Goal: Task Accomplishment & Management: Manage account settings

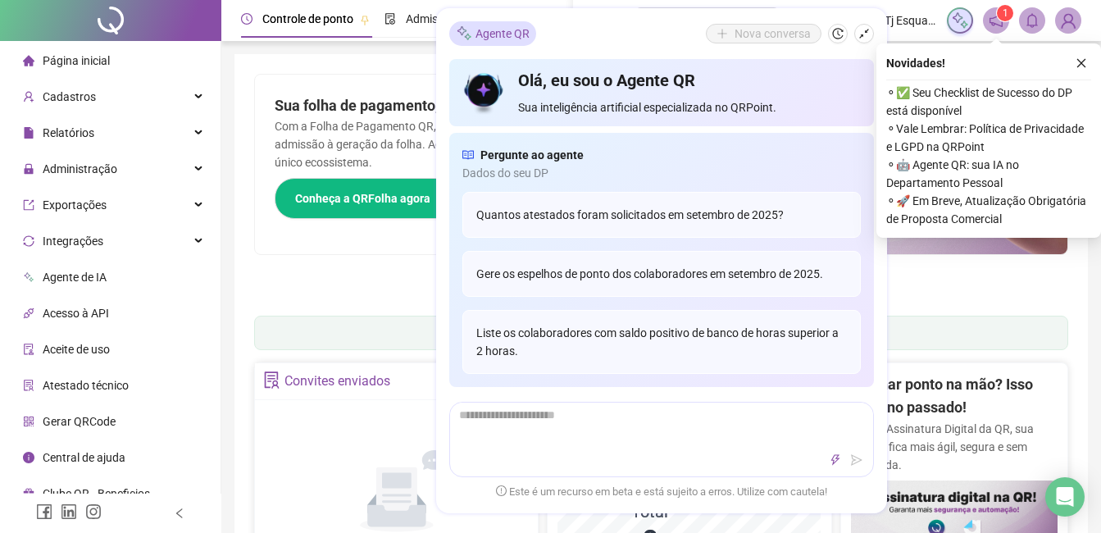
drag, startPoint x: 867, startPoint y: 30, endPoint x: 643, endPoint y: 217, distance: 292.2
click at [785, 30] on icon "shrink" at bounding box center [864, 33] width 11 height 11
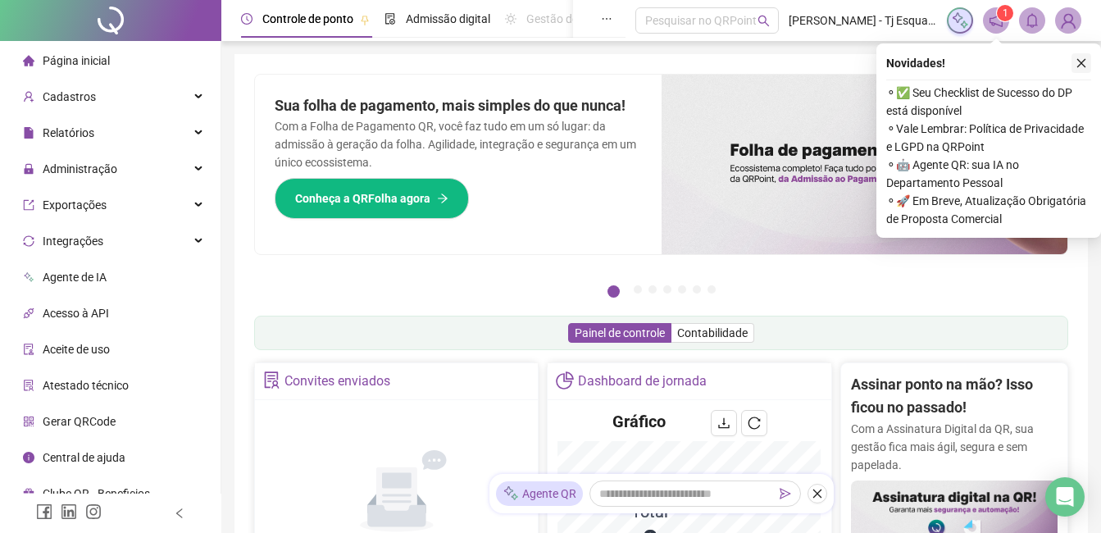
click at [785, 63] on icon "close" at bounding box center [1081, 62] width 11 height 11
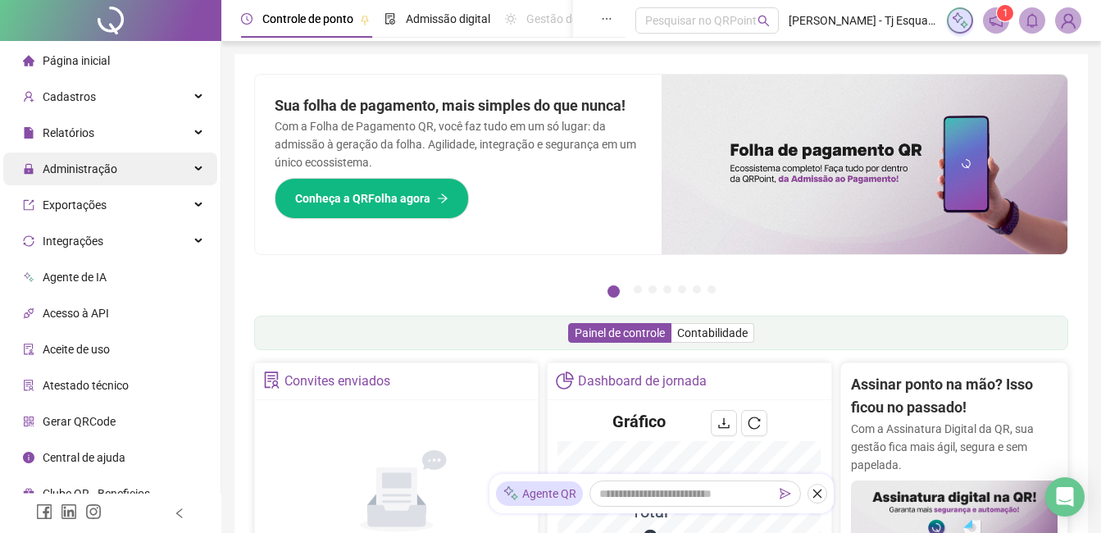
click at [208, 169] on div "Administração" at bounding box center [110, 169] width 214 height 33
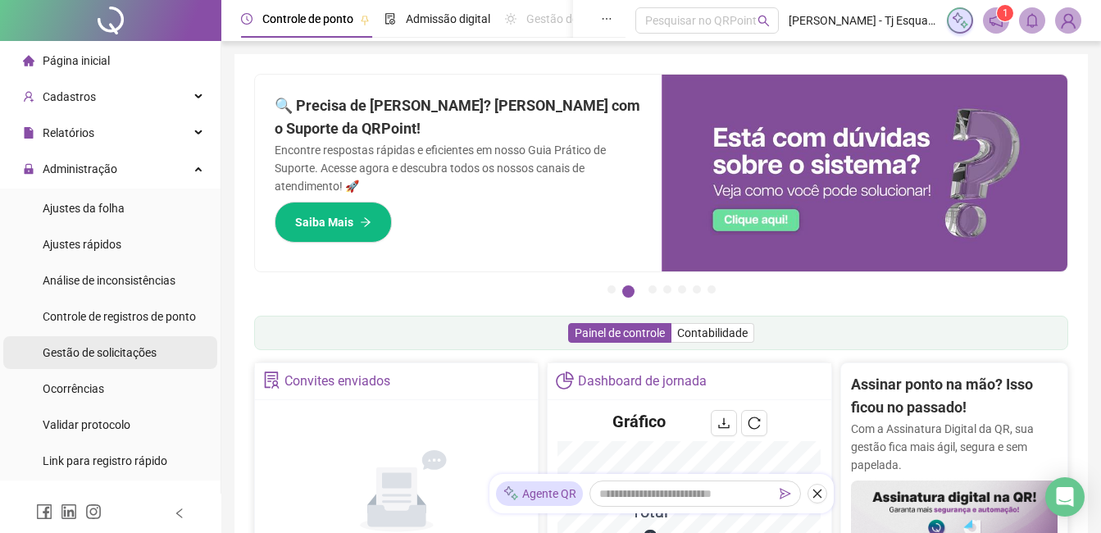
click at [138, 352] on span "Gestão de solicitações" at bounding box center [100, 352] width 114 height 13
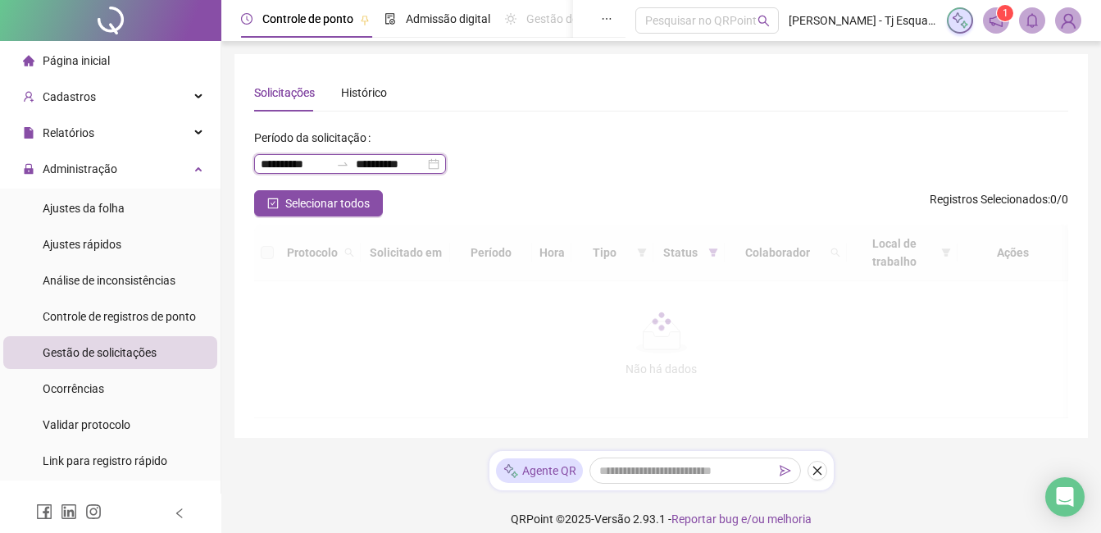
click at [425, 162] on input "**********" at bounding box center [390, 164] width 69 height 18
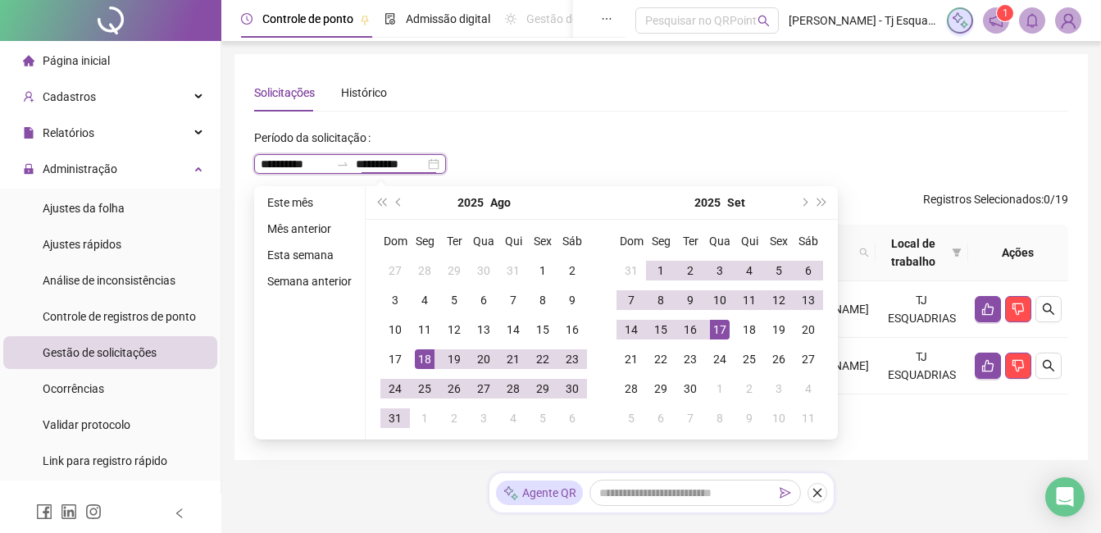
click at [443, 166] on div "**********" at bounding box center [350, 164] width 192 height 20
type input "**********"
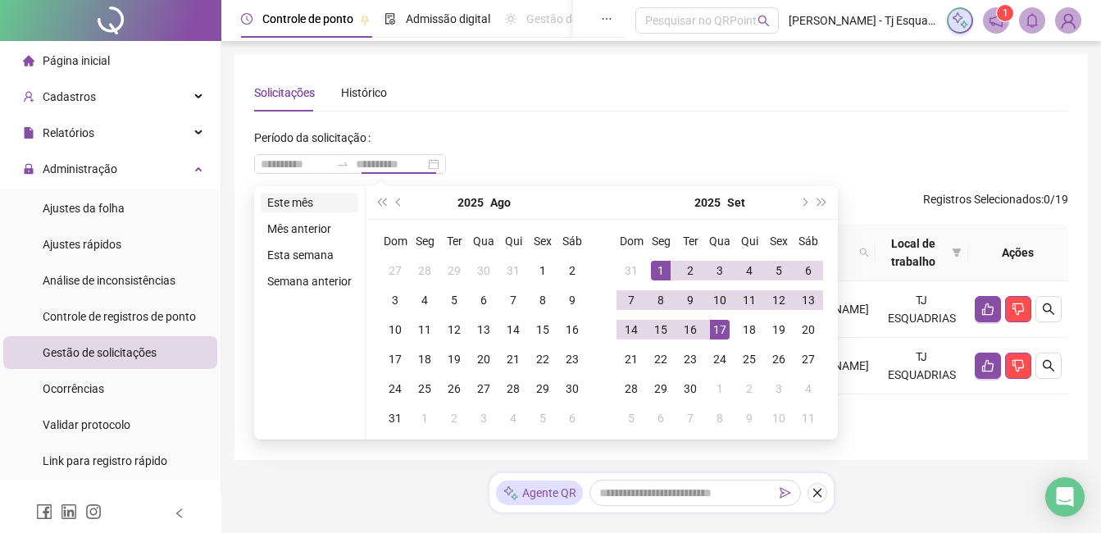
click at [316, 206] on li "Este mês" at bounding box center [310, 203] width 98 height 20
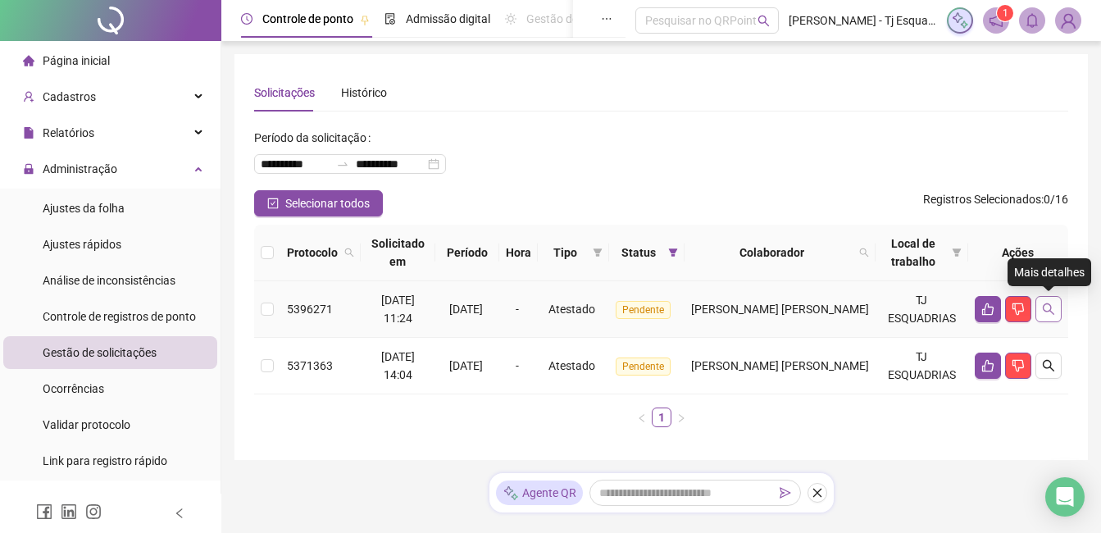
click at [785, 303] on icon "search" at bounding box center [1048, 309] width 13 height 13
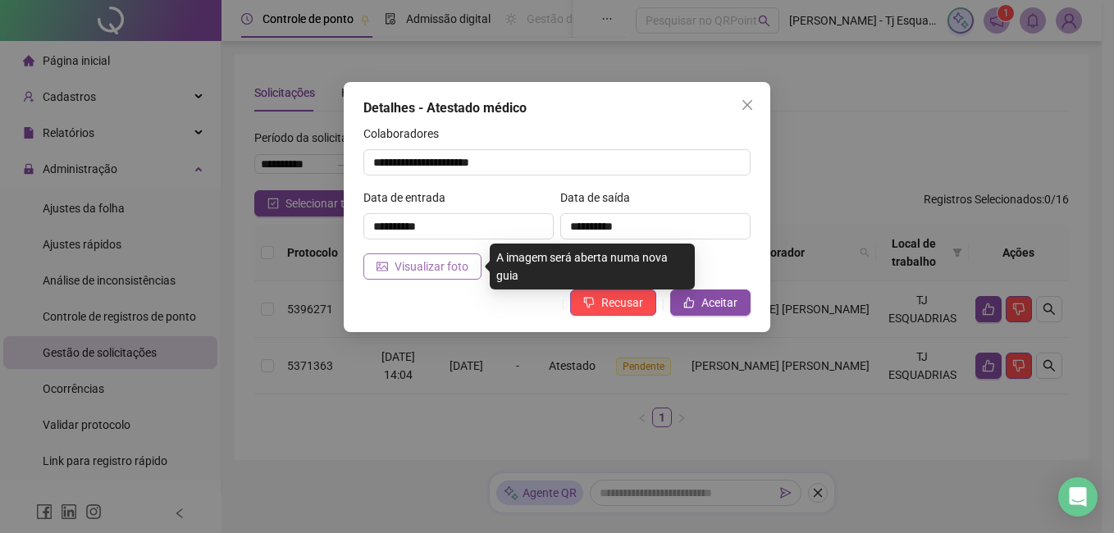
click at [423, 268] on span "Visualizar foto" at bounding box center [431, 266] width 74 height 18
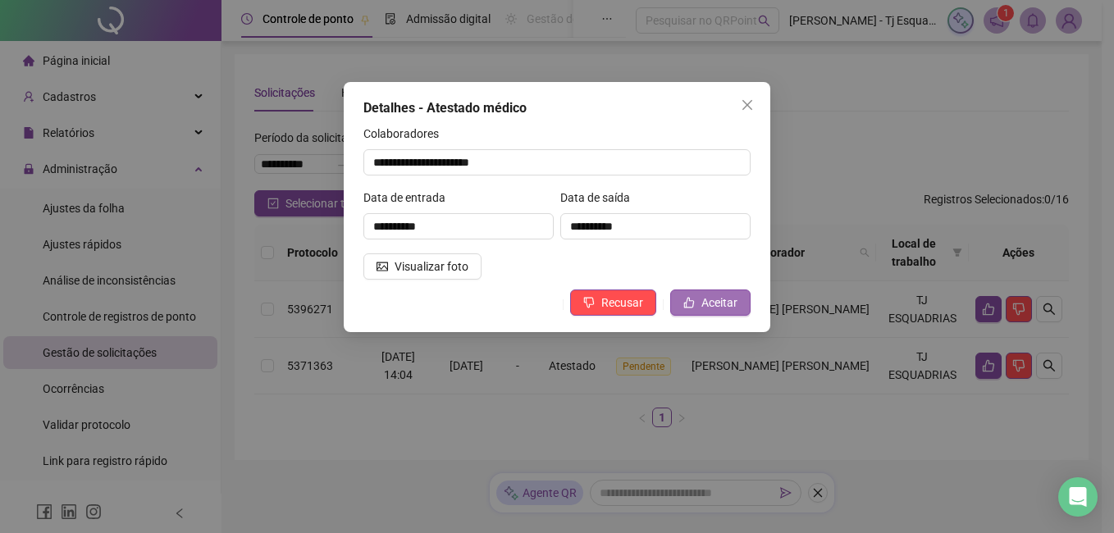
click at [690, 311] on button "Aceitar" at bounding box center [710, 302] width 80 height 26
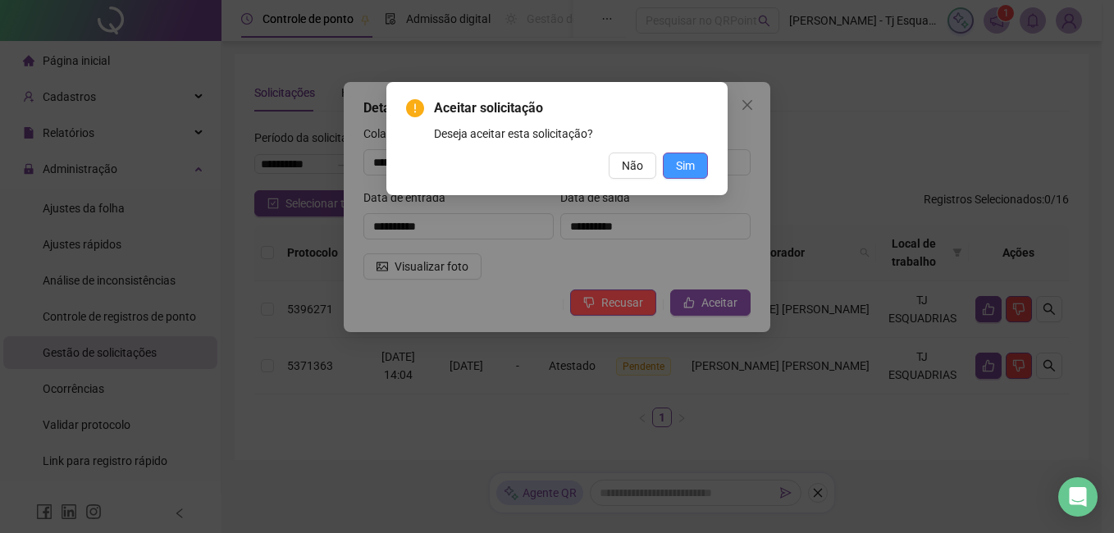
click at [680, 164] on span "Sim" at bounding box center [685, 166] width 19 height 18
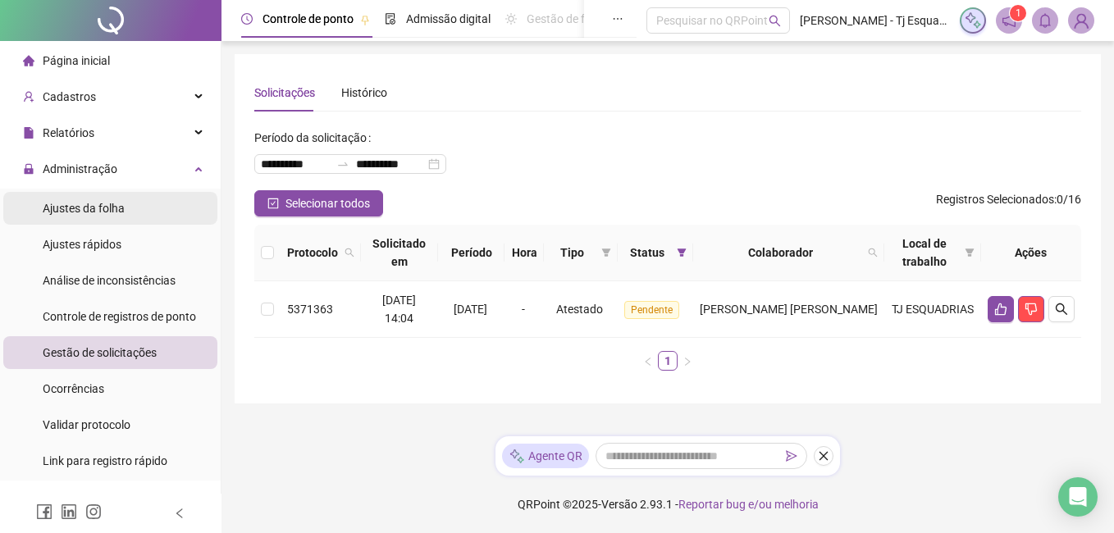
click at [99, 212] on span "Ajustes da folha" at bounding box center [84, 208] width 82 height 13
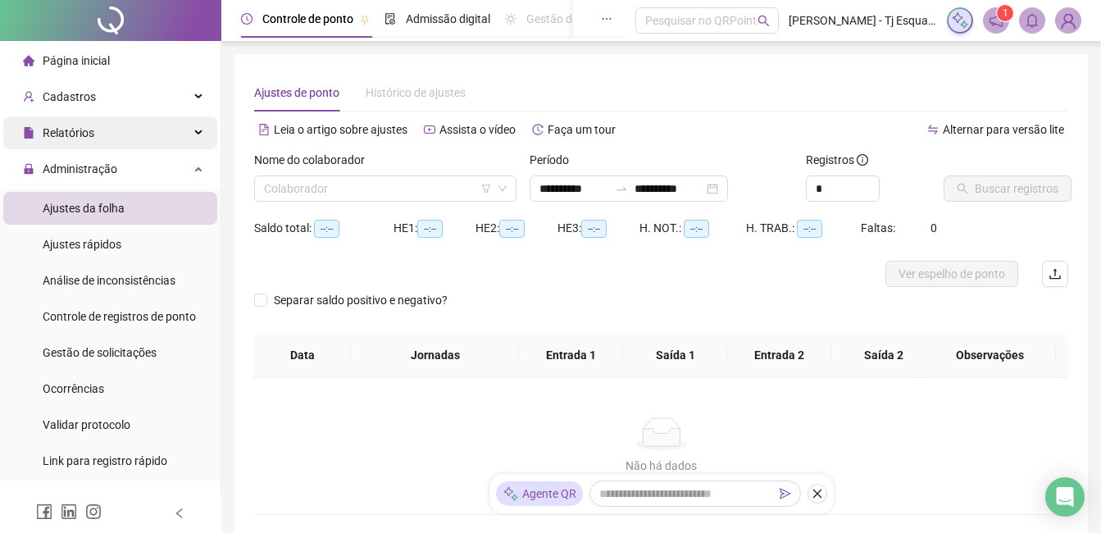
type input "**********"
click at [431, 185] on input "search" at bounding box center [378, 188] width 228 height 25
click at [372, 194] on input "search" at bounding box center [378, 188] width 228 height 25
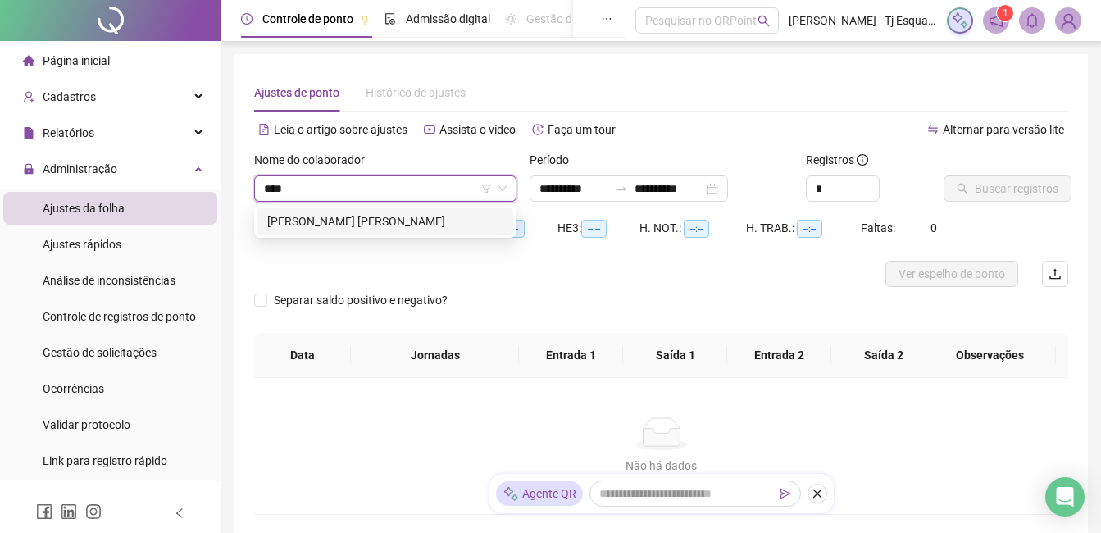
type input "****"
click at [371, 206] on div "290335 [PERSON_NAME] [PERSON_NAME] MENEGHEL" at bounding box center [385, 221] width 262 height 33
click at [371, 210] on div "[PERSON_NAME] [PERSON_NAME]" at bounding box center [385, 221] width 256 height 26
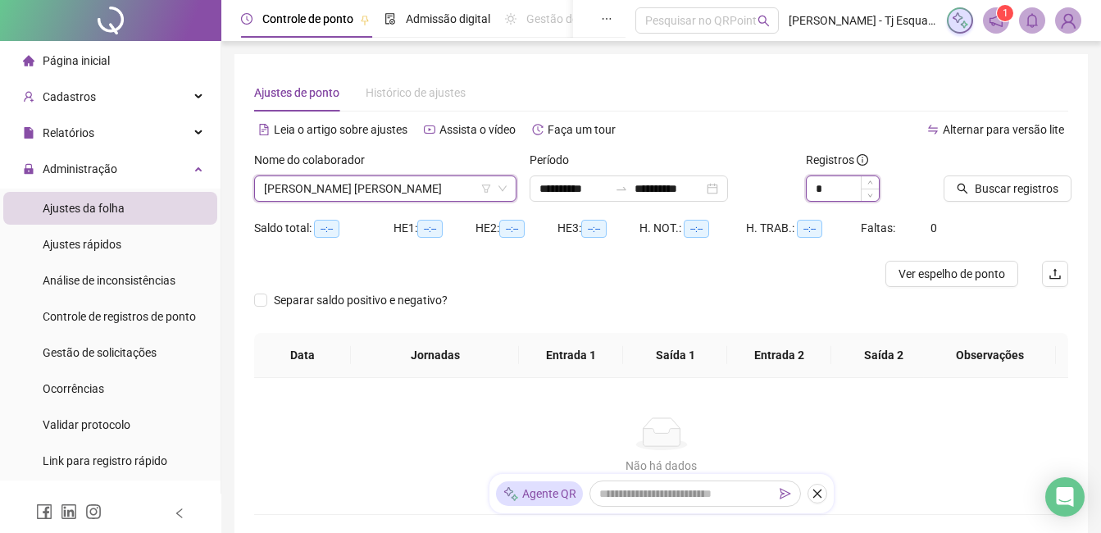
click at [785, 181] on span "Increase Value" at bounding box center [870, 182] width 18 height 12
type input "*"
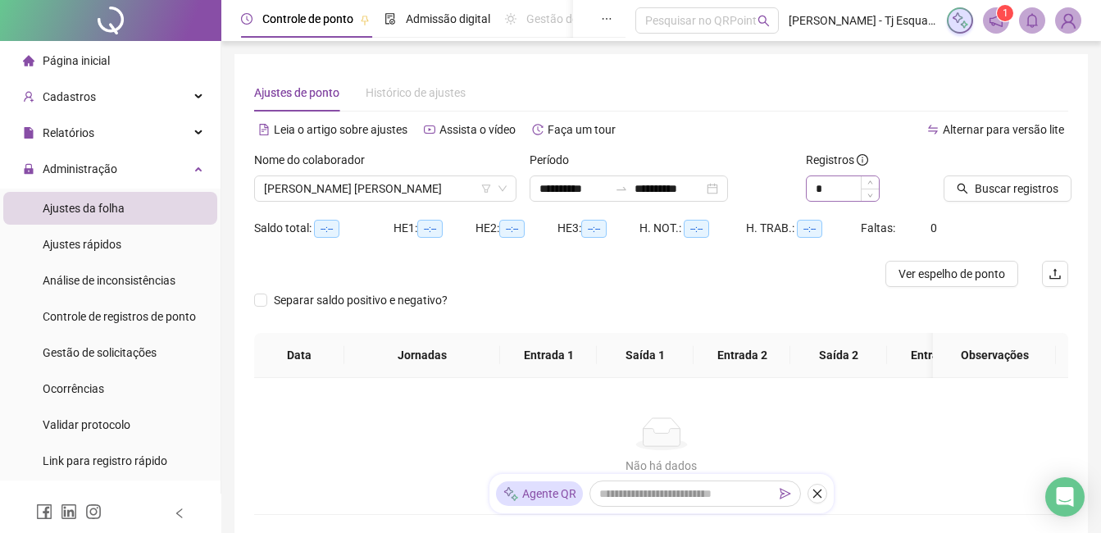
click at [785, 175] on div "*" at bounding box center [843, 188] width 74 height 26
click at [785, 185] on span "Buscar registros" at bounding box center [1017, 189] width 84 height 18
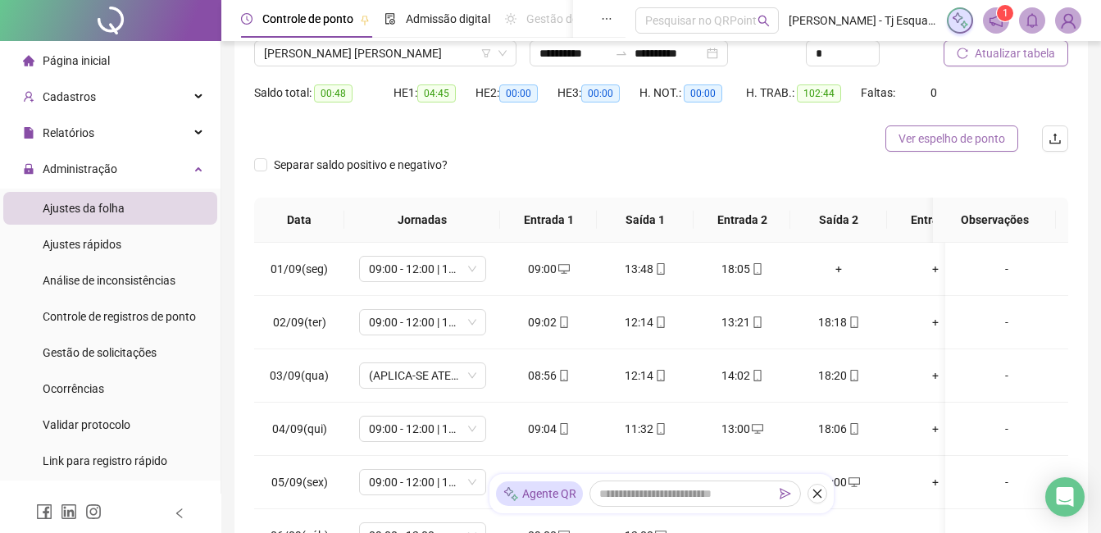
scroll to position [164, 0]
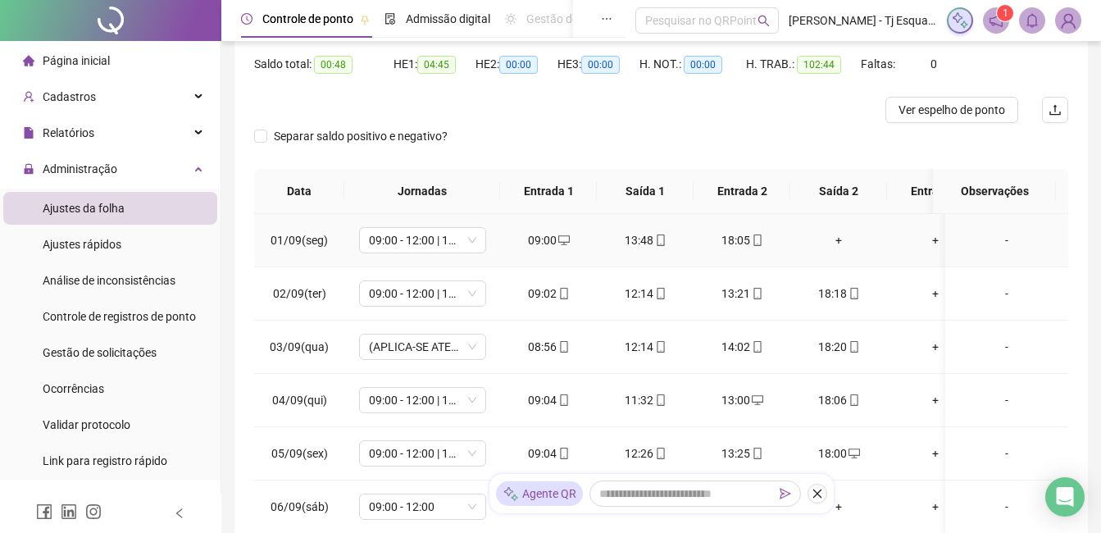
click at [785, 244] on div "+" at bounding box center [839, 240] width 71 height 18
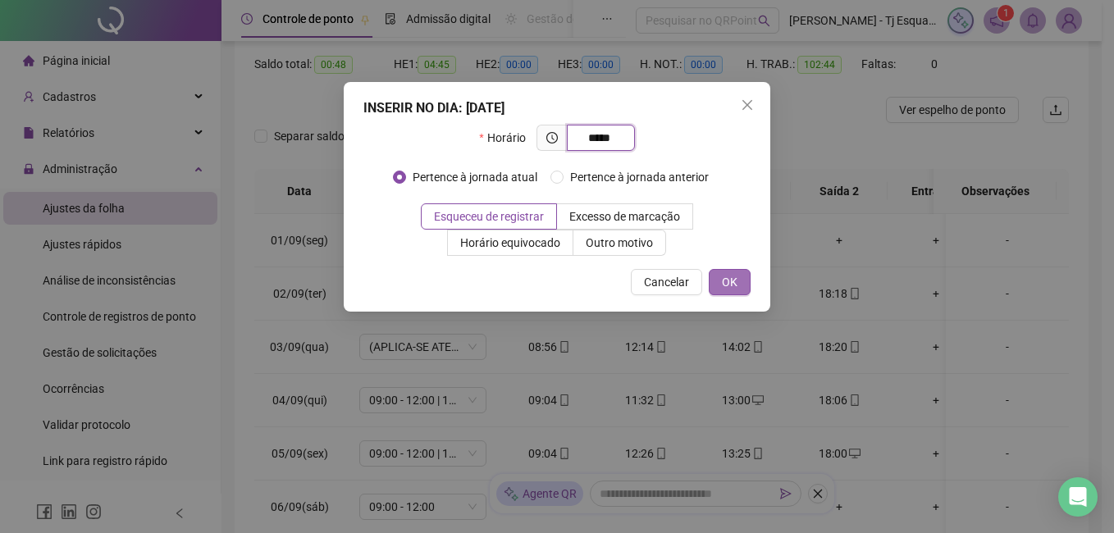
type input "*****"
click at [733, 278] on span "OK" at bounding box center [730, 282] width 16 height 18
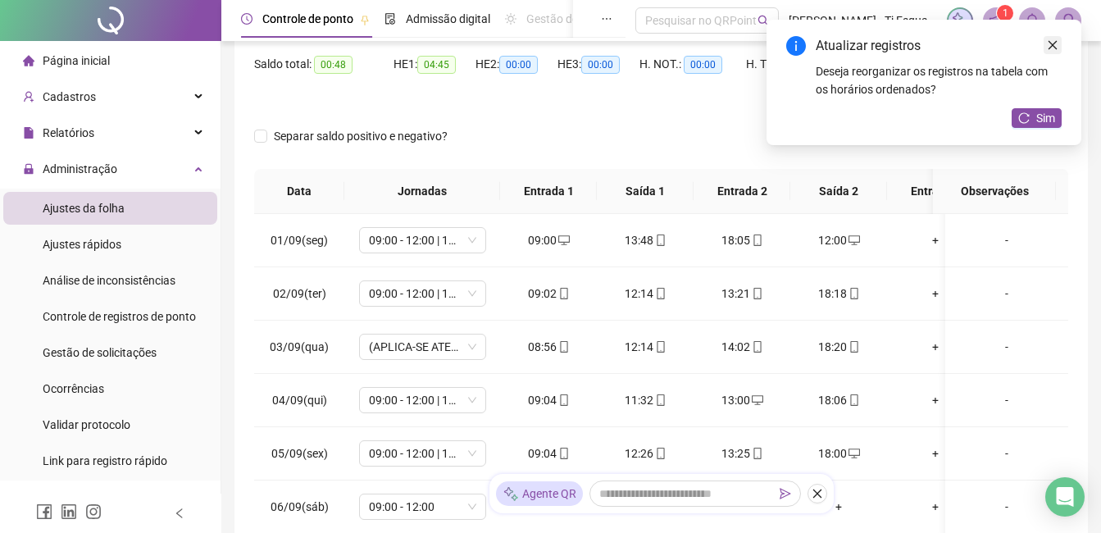
click at [785, 43] on icon "close" at bounding box center [1052, 44] width 11 height 11
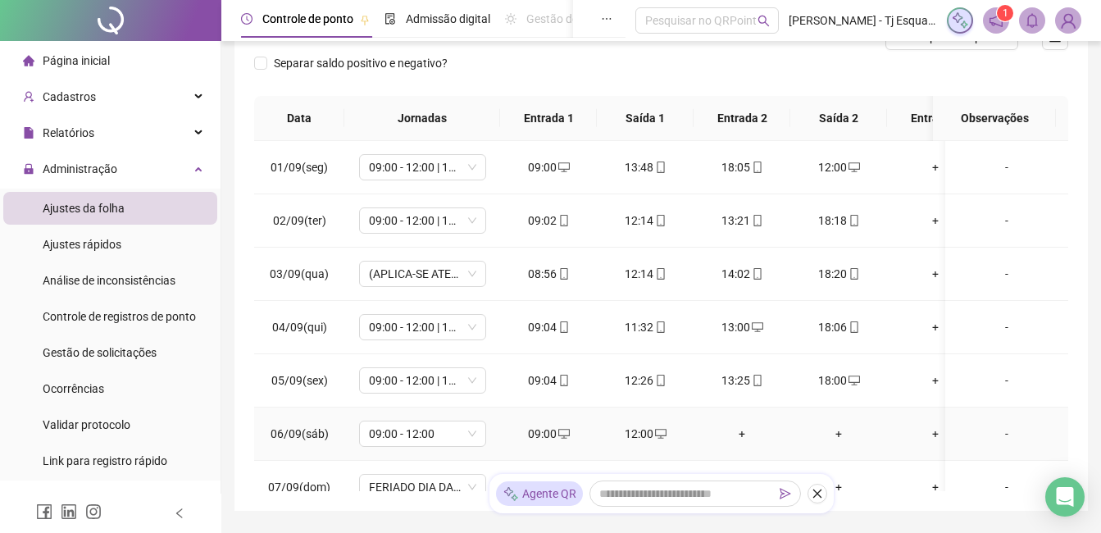
scroll to position [0, 0]
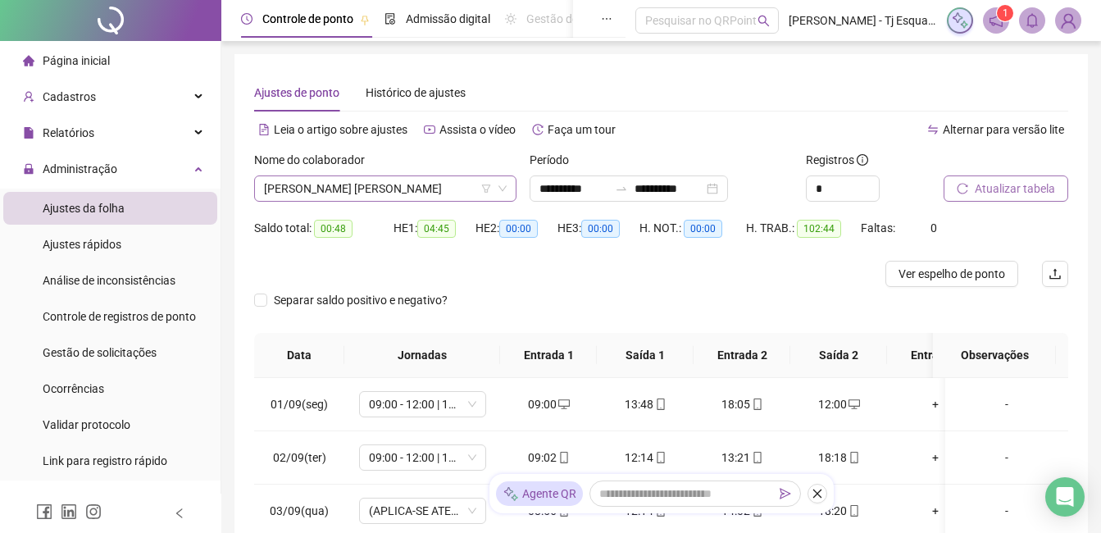
drag, startPoint x: 376, startPoint y: 171, endPoint x: 376, endPoint y: 182, distance: 11.5
click at [376, 171] on div "Nome do colaborador" at bounding box center [385, 163] width 262 height 25
click at [376, 183] on span "[PERSON_NAME] [PERSON_NAME]" at bounding box center [385, 188] width 243 height 25
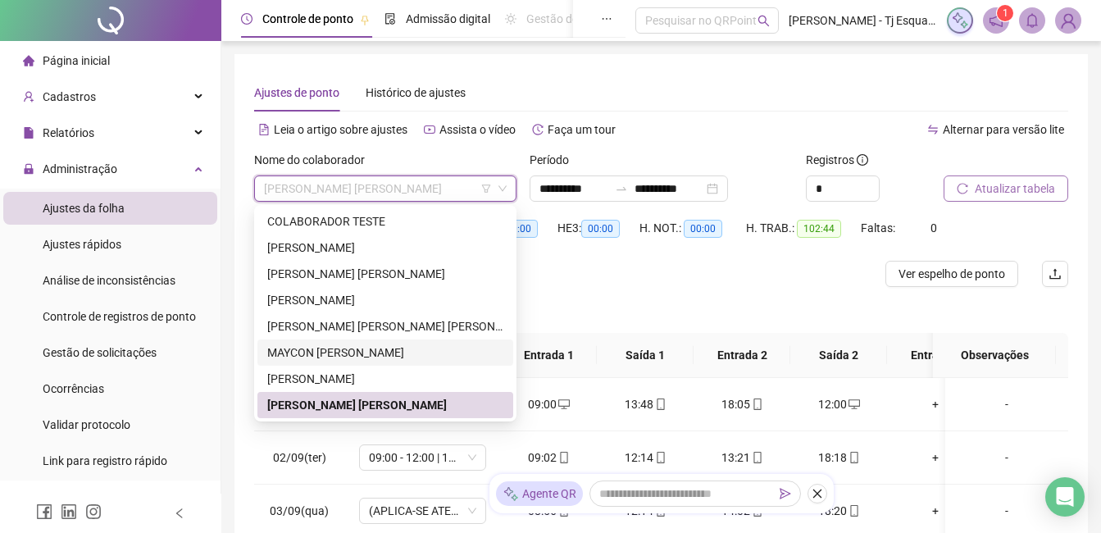
click at [382, 348] on div "MAYCON [PERSON_NAME]" at bounding box center [385, 353] width 236 height 18
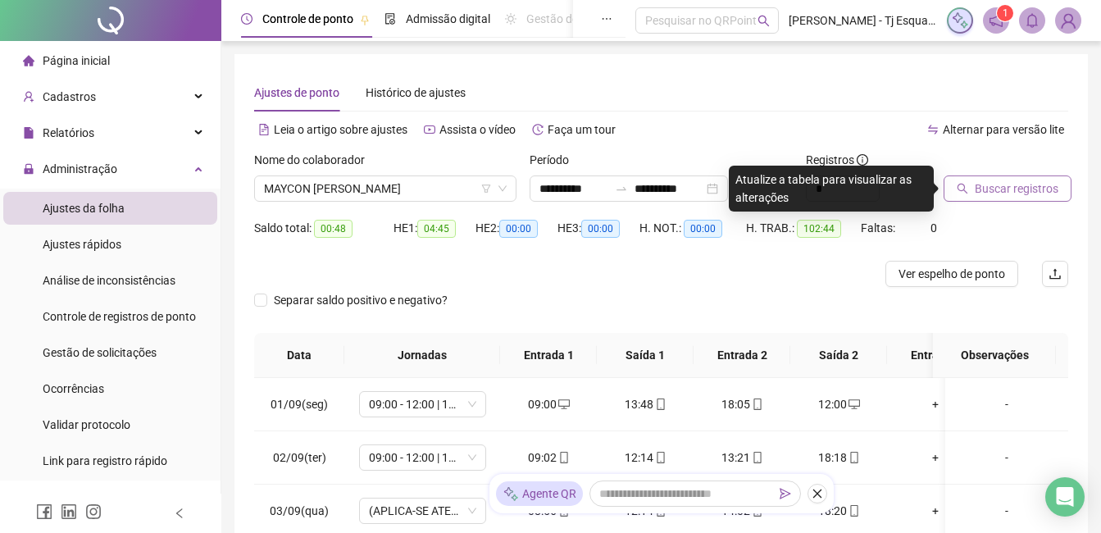
click at [785, 196] on span "Buscar registros" at bounding box center [1017, 189] width 84 height 18
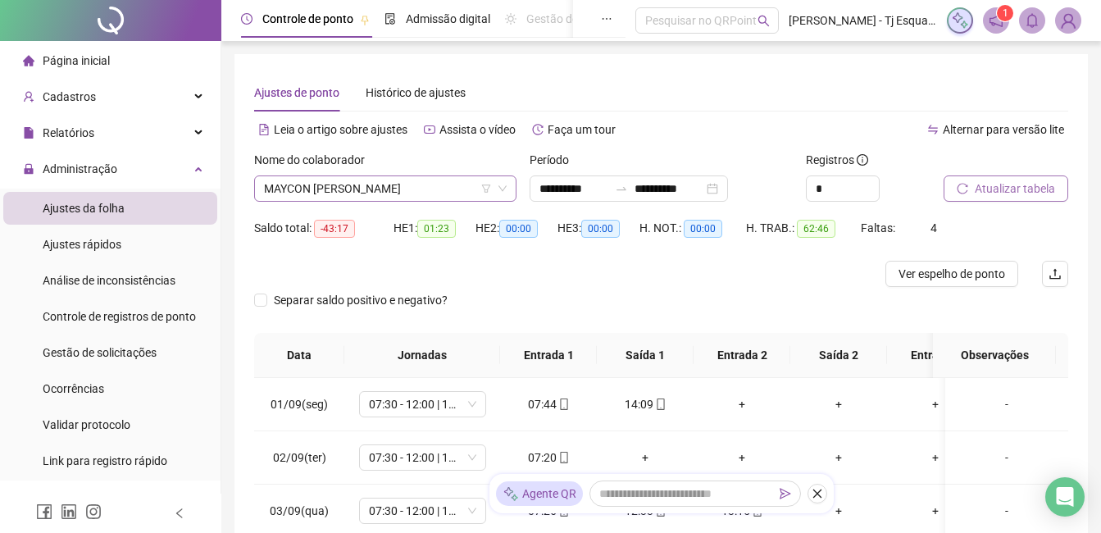
click at [472, 190] on span "MAYCON [PERSON_NAME]" at bounding box center [385, 188] width 243 height 25
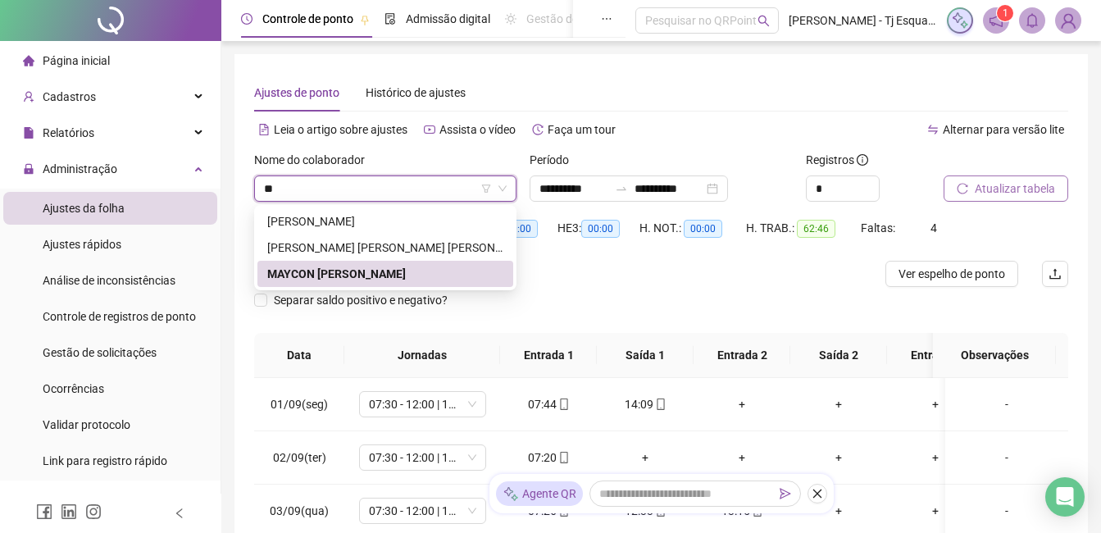
type input "***"
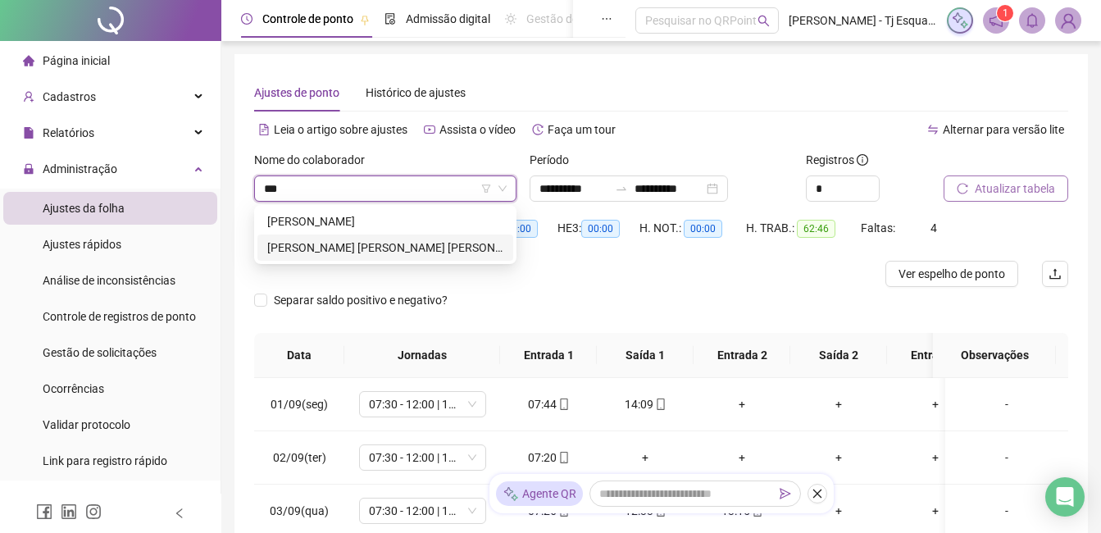
click at [377, 253] on div "[PERSON_NAME] [PERSON_NAME] [PERSON_NAME]" at bounding box center [385, 248] width 236 height 18
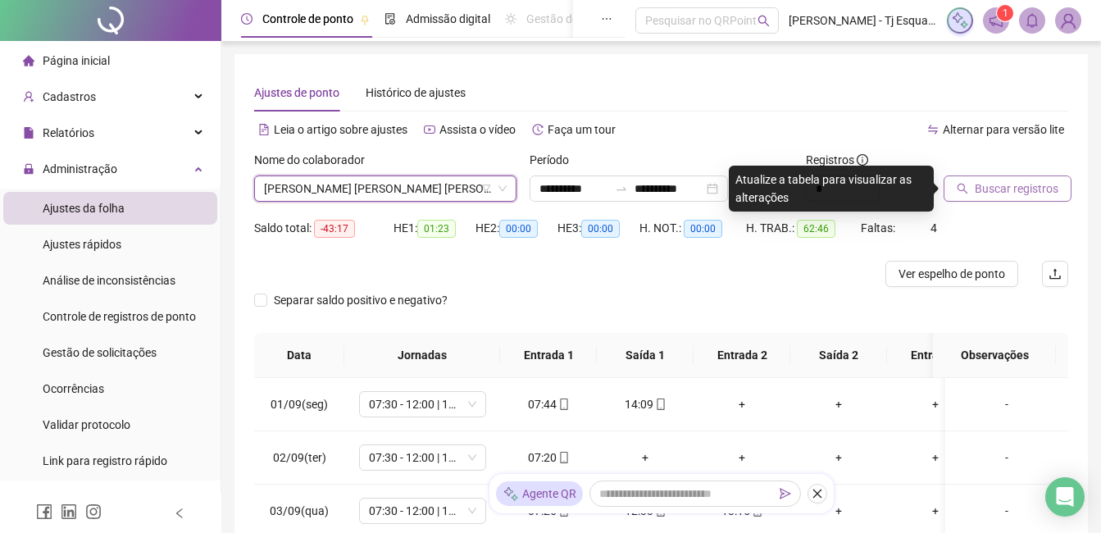
click at [785, 196] on span "Buscar registros" at bounding box center [1017, 189] width 84 height 18
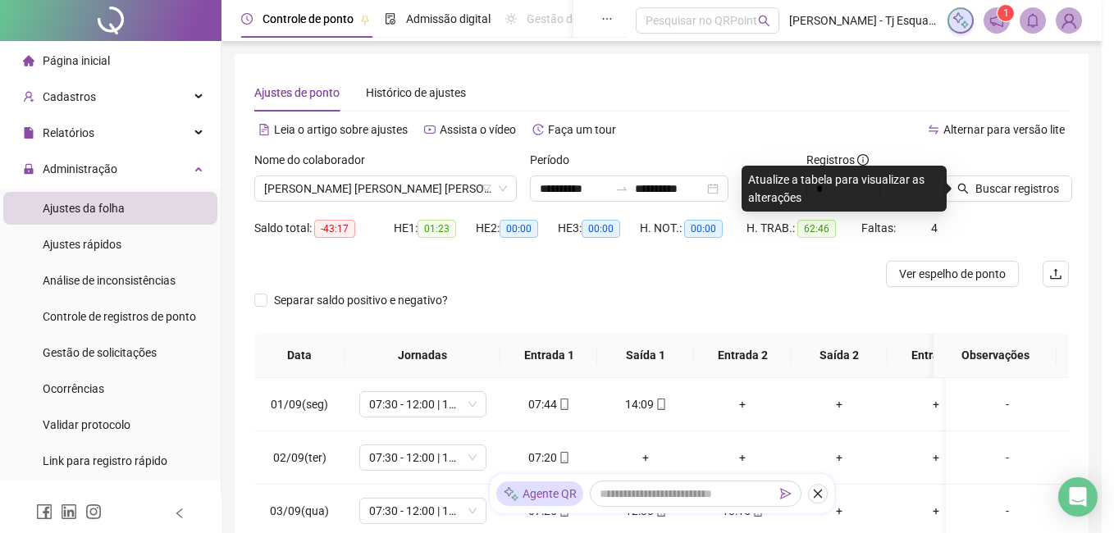
click at [785, 129] on div "Buscando registros Os registros de ponto estão sendo buscados... OK" at bounding box center [557, 266] width 1114 height 533
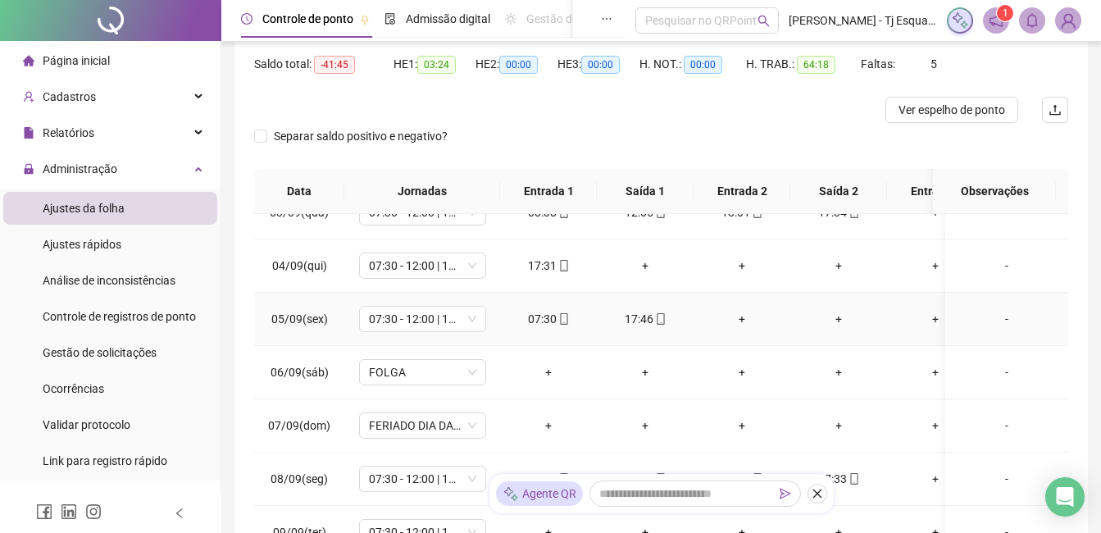
scroll to position [164, 0]
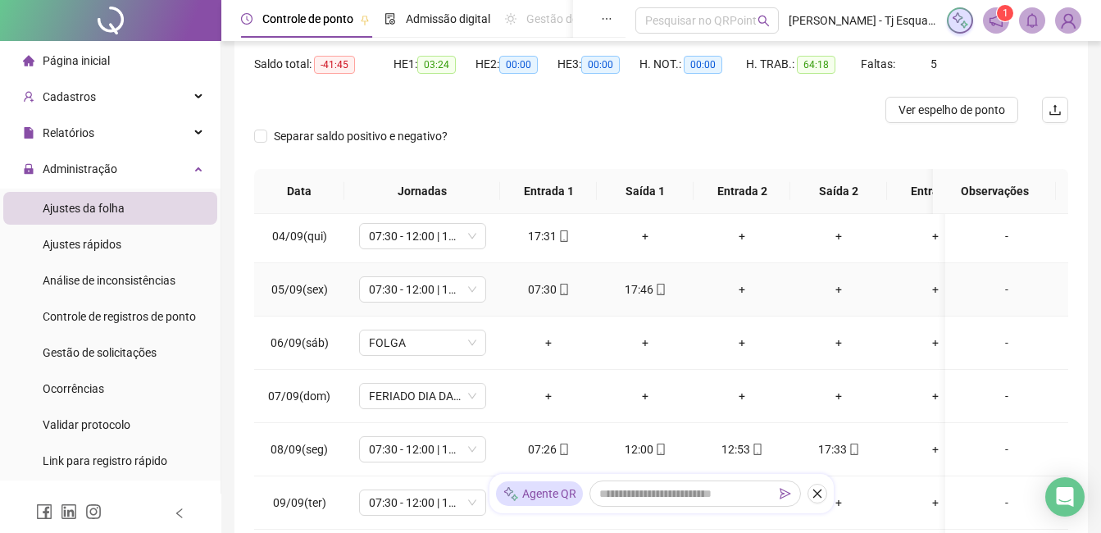
click at [745, 285] on div "+" at bounding box center [742, 289] width 71 height 18
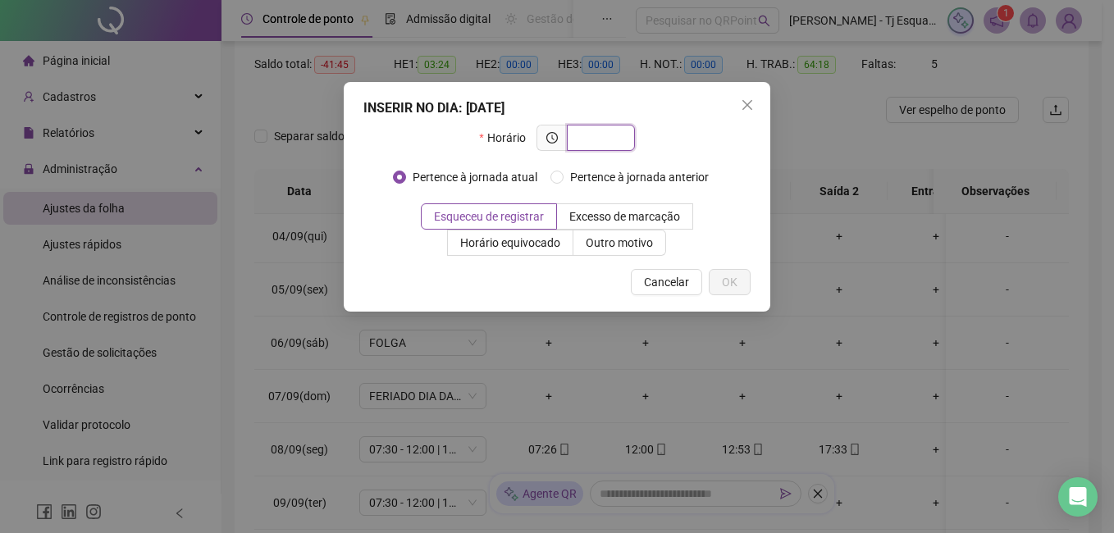
click at [614, 135] on input "text" at bounding box center [598, 138] width 45 height 18
type input "*****"
click at [716, 271] on button "OK" at bounding box center [730, 282] width 42 height 26
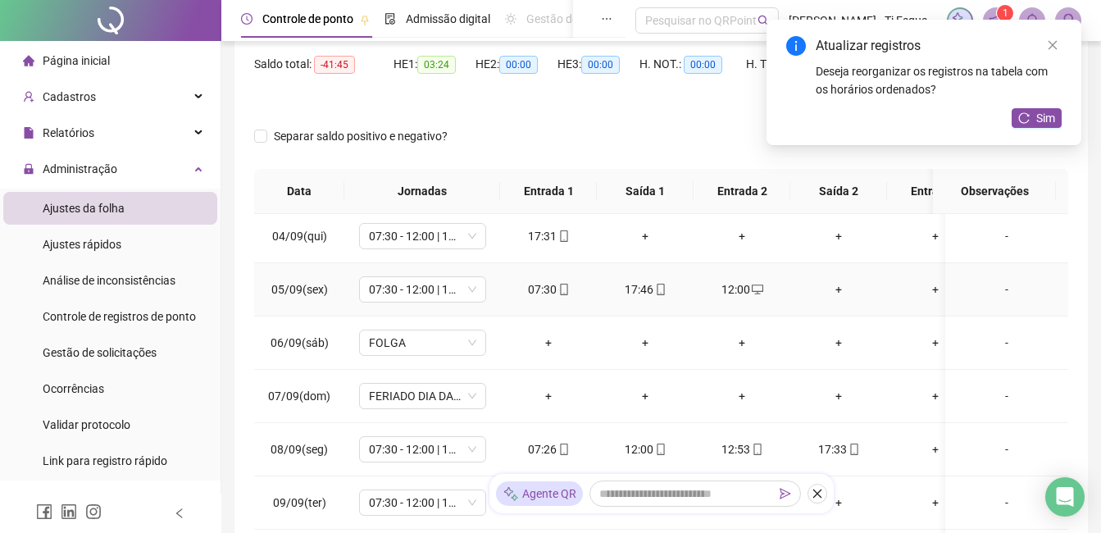
click at [785, 290] on div "+" at bounding box center [839, 289] width 71 height 18
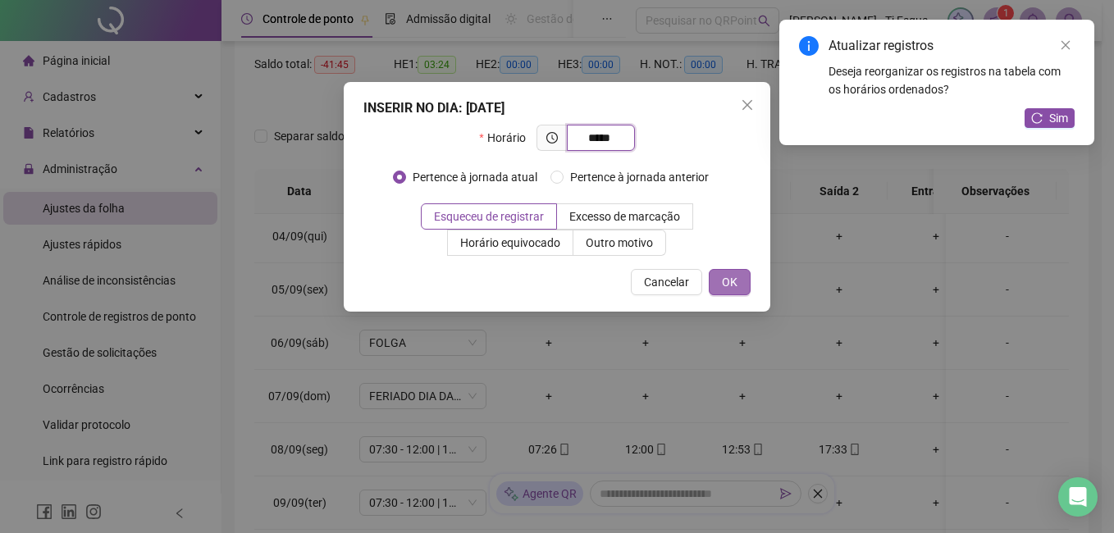
type input "*****"
click at [727, 279] on span "OK" at bounding box center [730, 282] width 16 height 18
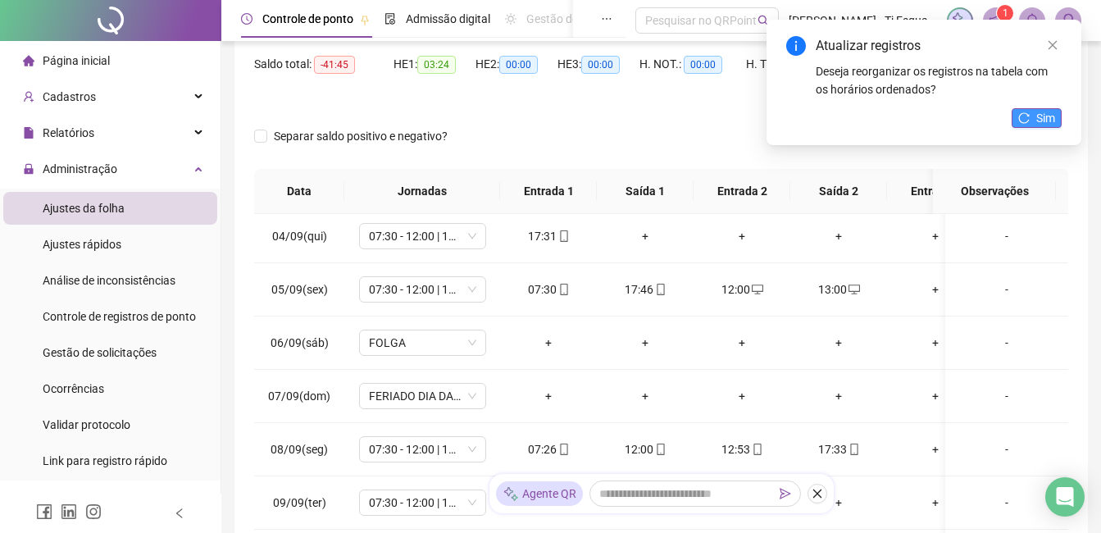
click at [785, 113] on span "Sim" at bounding box center [1046, 118] width 19 height 18
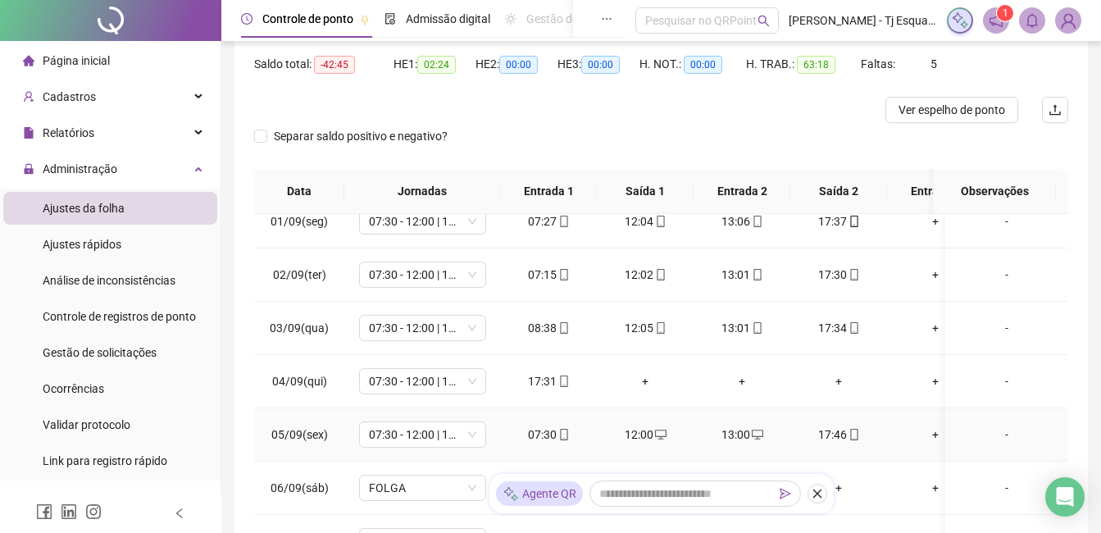
scroll to position [0, 0]
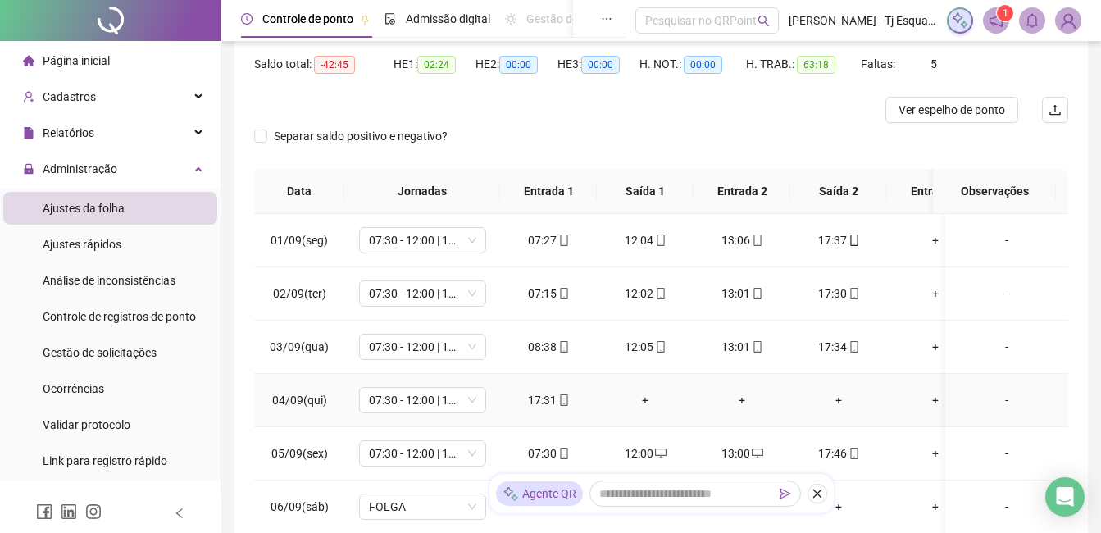
click at [649, 371] on div "+" at bounding box center [645, 400] width 71 height 18
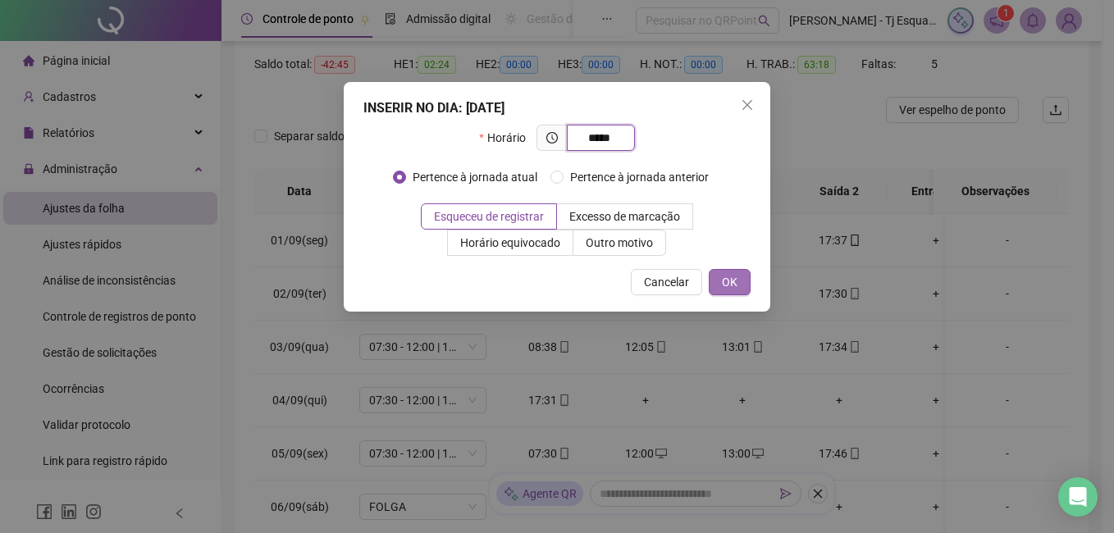
type input "*****"
click at [736, 274] on span "OK" at bounding box center [730, 282] width 16 height 18
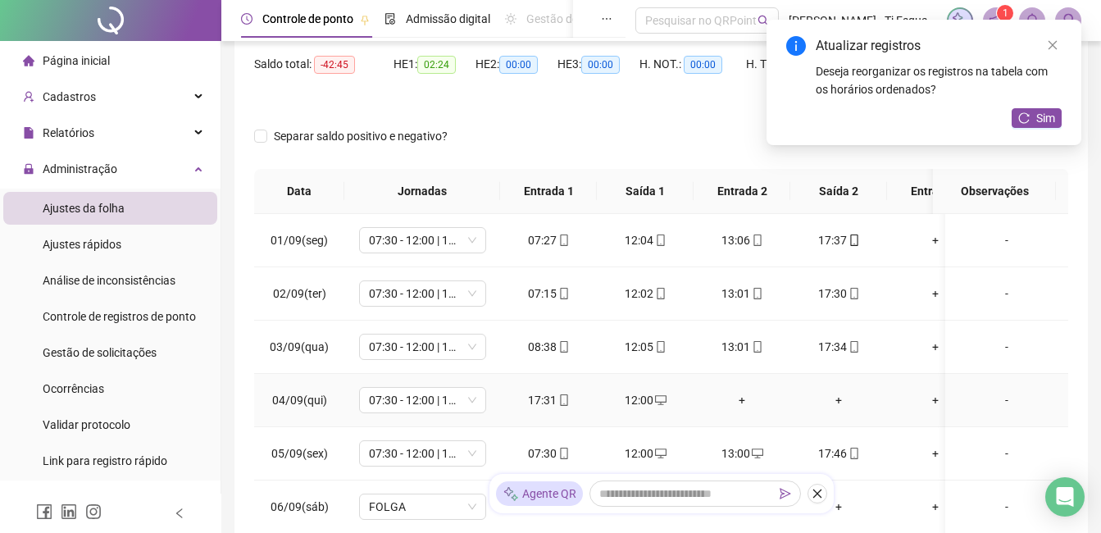
click at [741, 371] on div "+" at bounding box center [742, 400] width 71 height 18
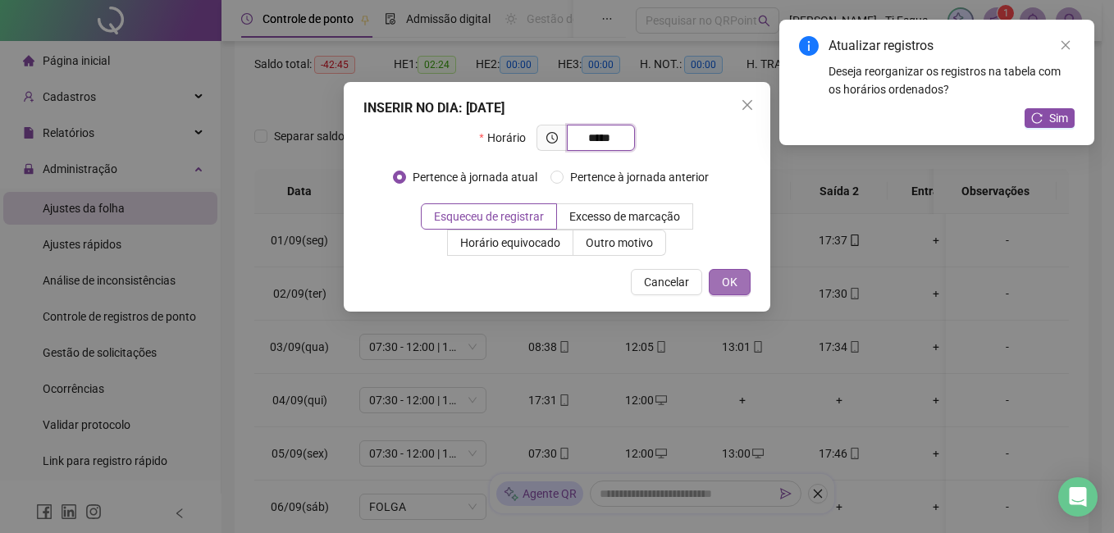
type input "*****"
click at [721, 285] on button "OK" at bounding box center [730, 282] width 42 height 26
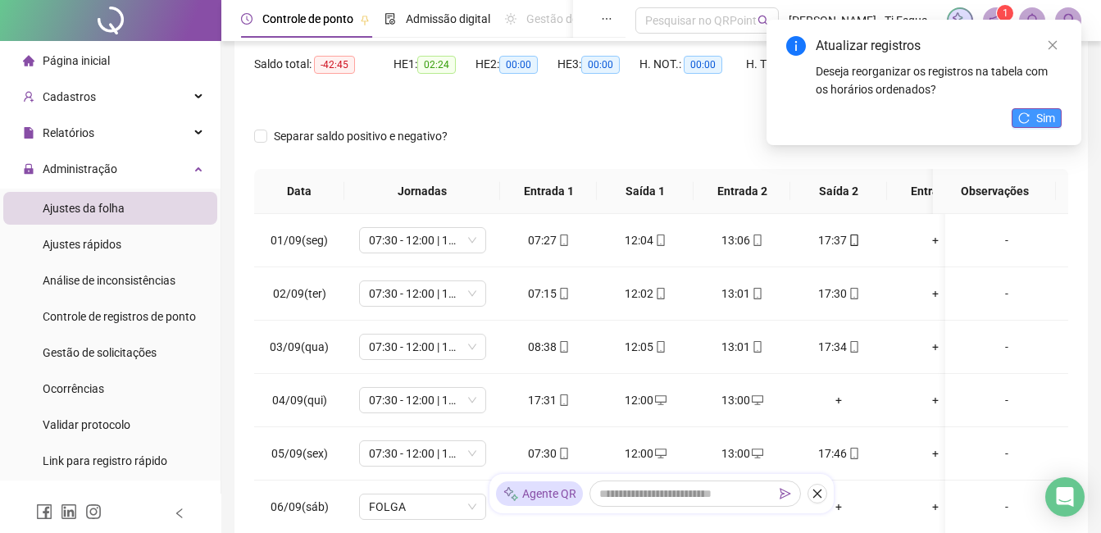
click at [785, 116] on span "Sim" at bounding box center [1046, 118] width 19 height 18
